Goal: Check status: Check status

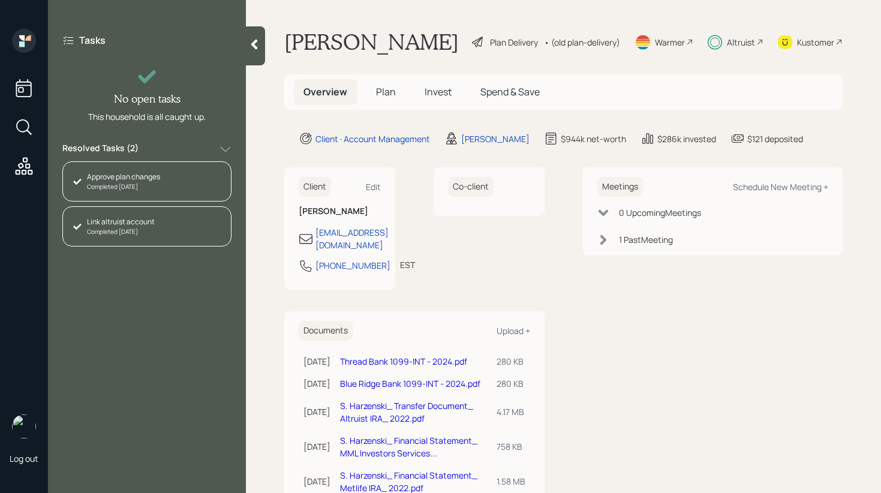
click at [163, 152] on div "Resolved Tasks ( 2 )" at bounding box center [146, 149] width 169 height 14
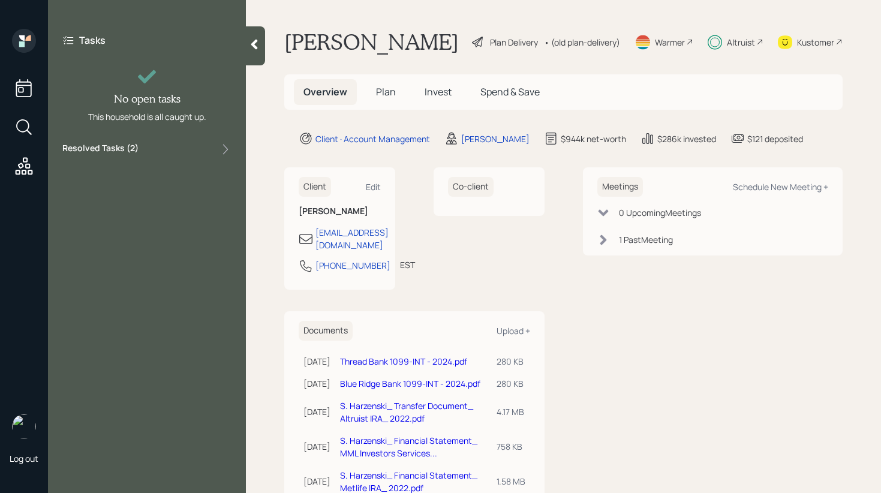
click at [428, 97] on span "Invest" at bounding box center [438, 91] width 27 height 13
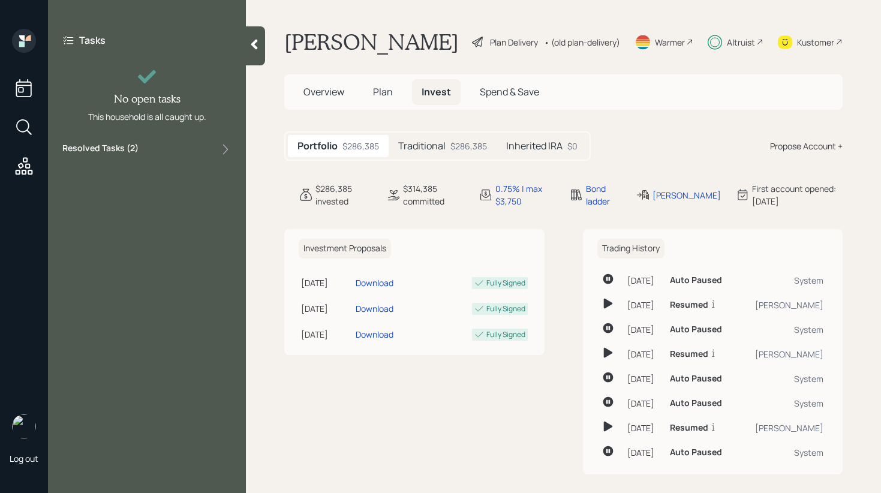
click at [449, 140] on div "Traditional $286,385" at bounding box center [443, 146] width 108 height 22
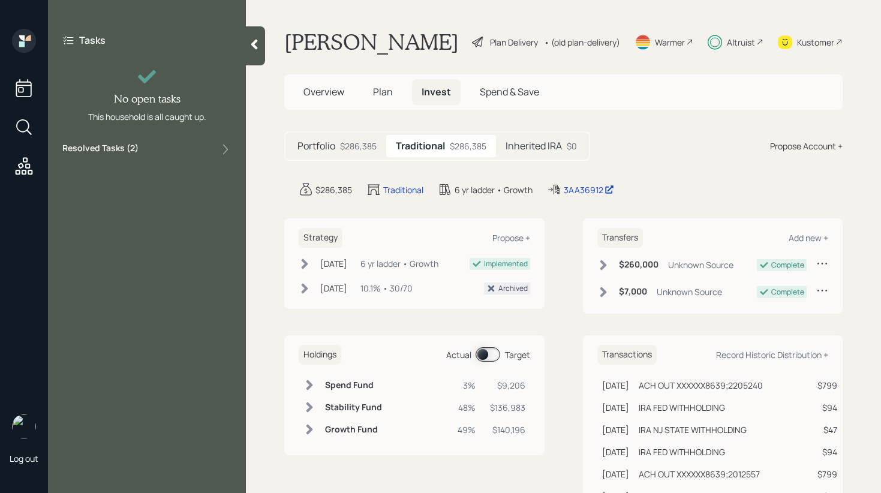
click at [485, 347] on span at bounding box center [488, 354] width 25 height 14
